Goal: Navigation & Orientation: Find specific page/section

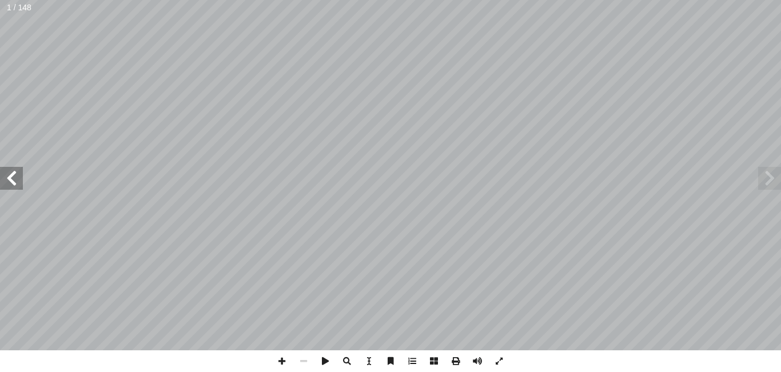
click at [13, 176] on span at bounding box center [11, 178] width 23 height 23
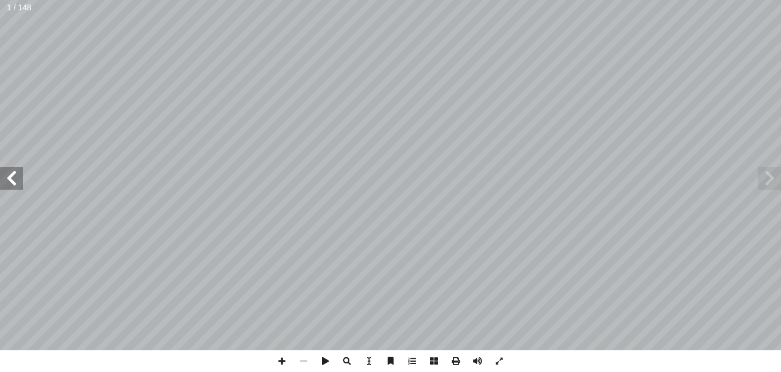
click at [13, 176] on span at bounding box center [11, 178] width 23 height 23
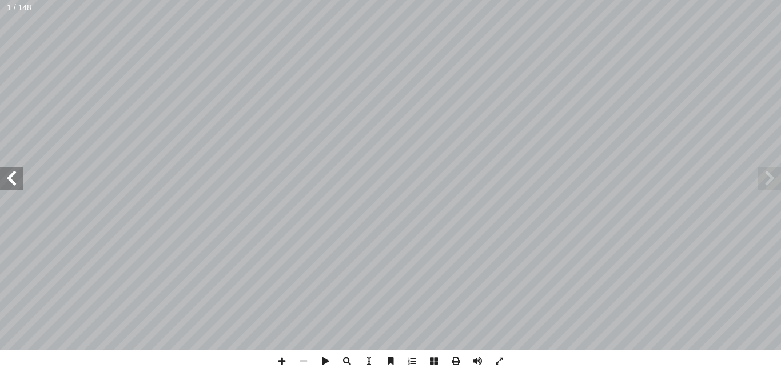
click at [13, 176] on span at bounding box center [11, 178] width 23 height 23
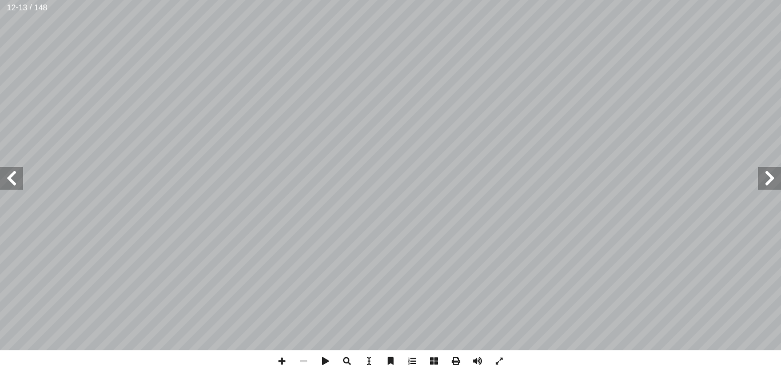
click at [13, 176] on span at bounding box center [11, 178] width 23 height 23
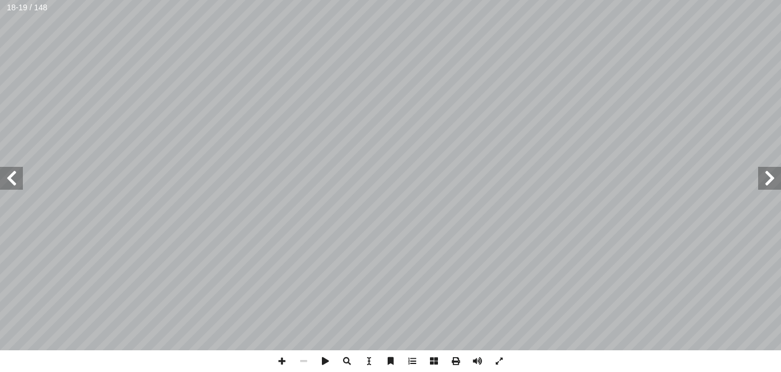
click at [13, 176] on span at bounding box center [11, 178] width 23 height 23
click at [282, 360] on span at bounding box center [282, 362] width 22 height 22
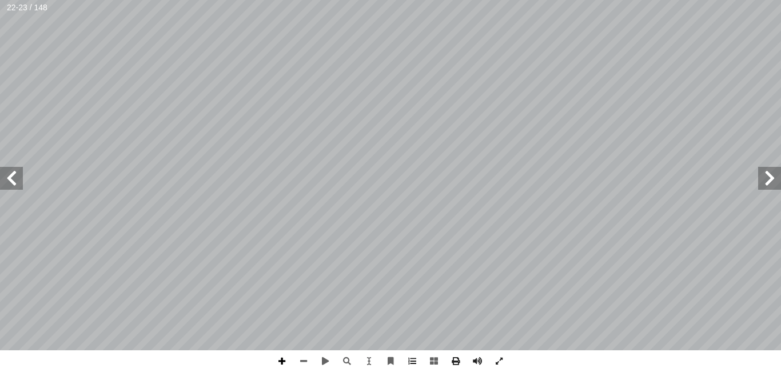
click at [280, 364] on span at bounding box center [282, 362] width 22 height 22
click at [308, 364] on span at bounding box center [304, 362] width 22 height 22
